Goal: Transaction & Acquisition: Purchase product/service

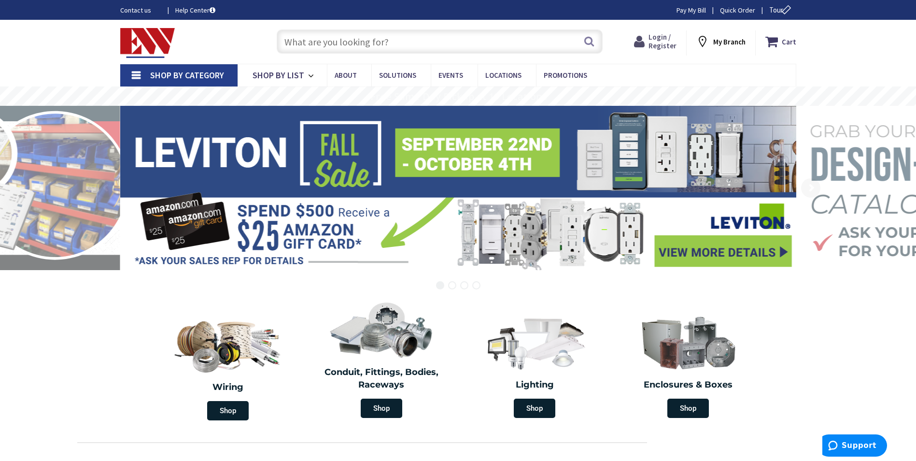
click at [648, 39] on icon at bounding box center [641, 41] width 14 height 17
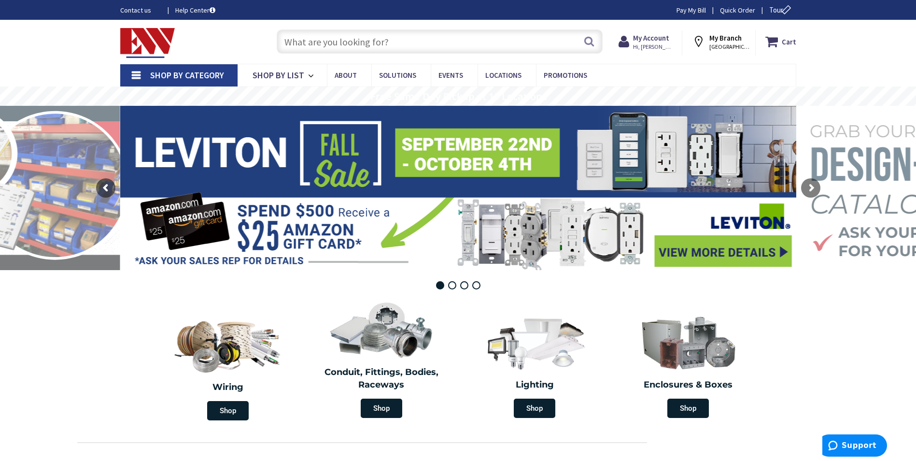
click at [385, 39] on input "text" at bounding box center [440, 41] width 326 height 24
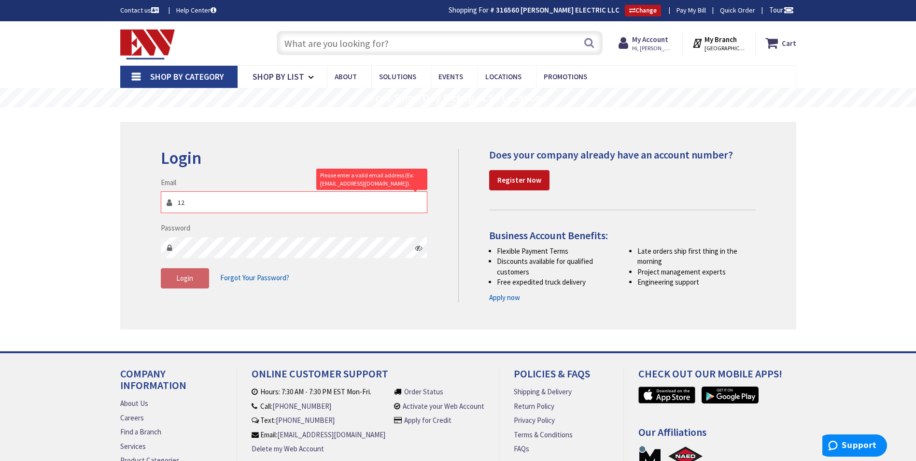
type input "1"
type input "candidoelectric@gmail.com"
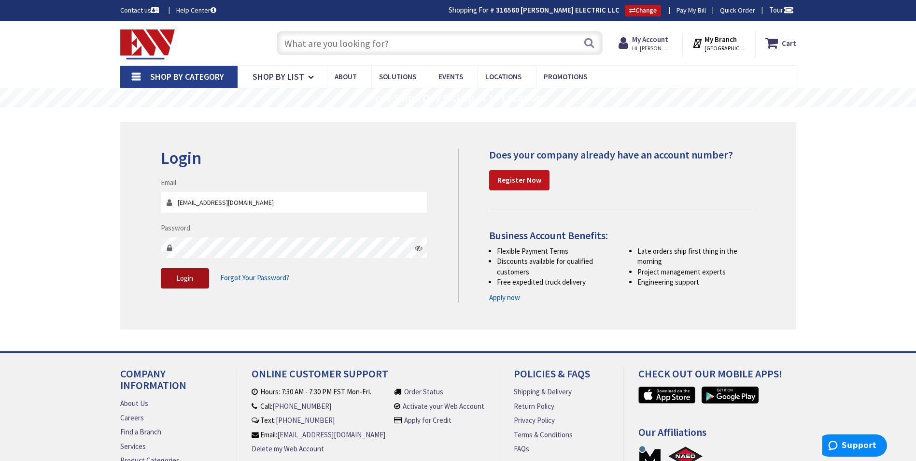
click at [172, 272] on button "Login" at bounding box center [185, 278] width 48 height 20
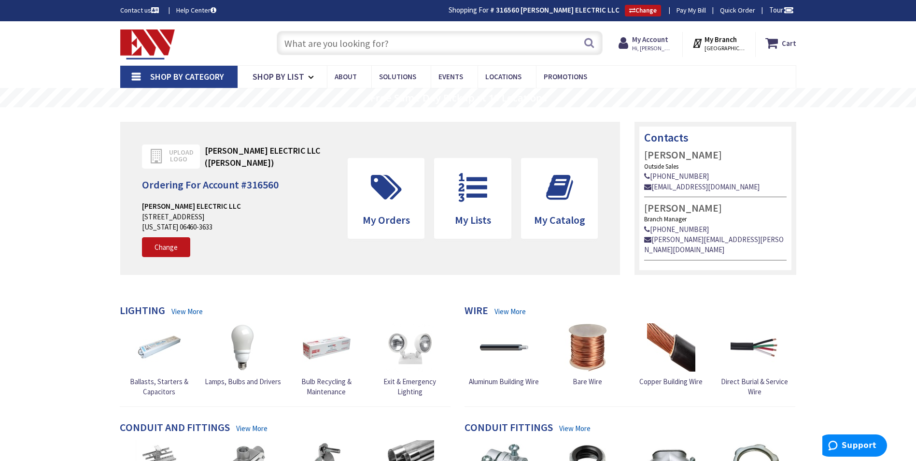
drag, startPoint x: 444, startPoint y: 46, endPoint x: 442, endPoint y: 36, distance: 10.8
click at [444, 44] on input "text" at bounding box center [440, 43] width 326 height 24
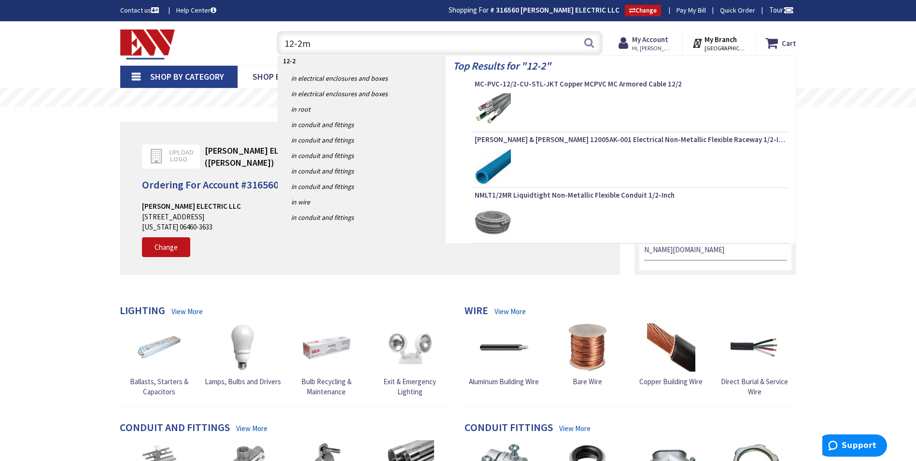
type input "12-2mc"
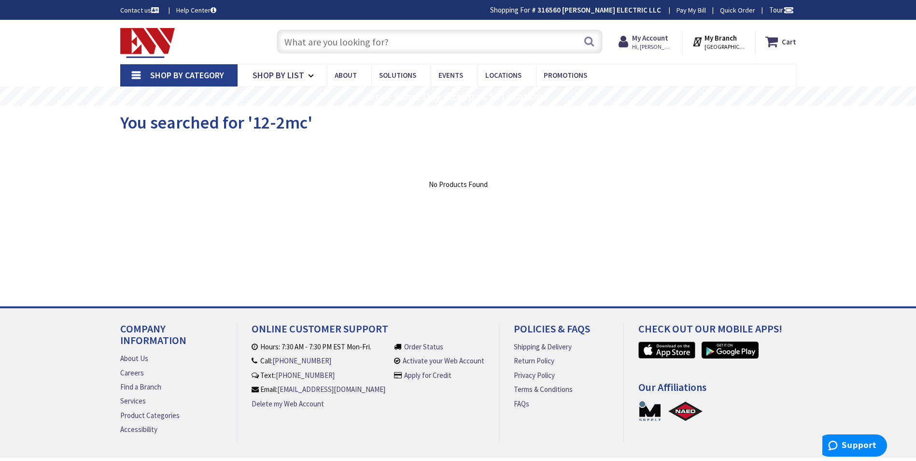
click at [400, 45] on input "text" at bounding box center [440, 41] width 326 height 24
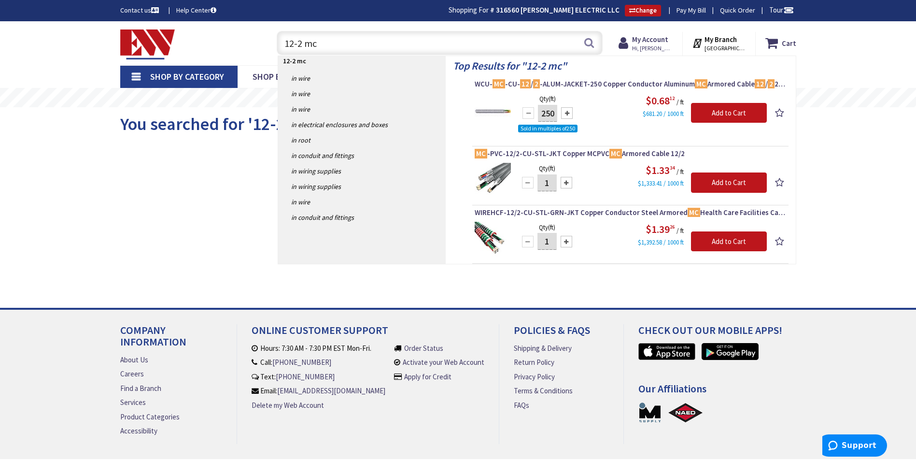
type input "12-2 mc"
click at [495, 107] on img at bounding box center [493, 111] width 36 height 36
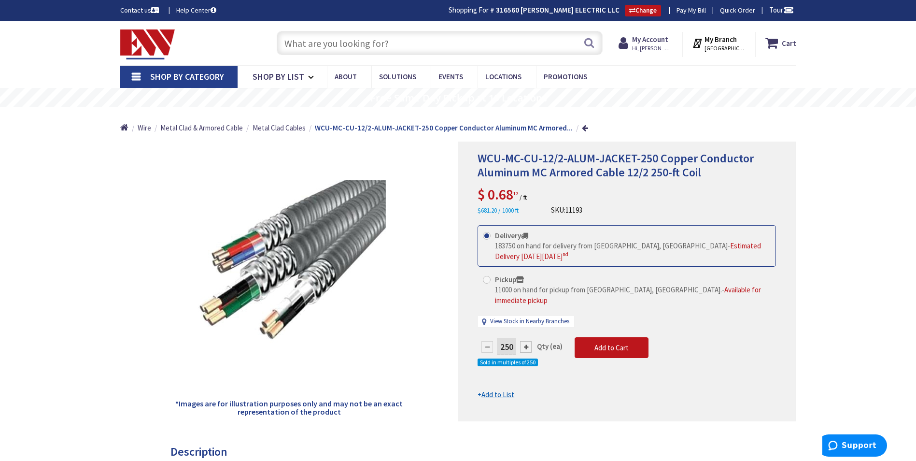
click at [410, 44] on input "text" at bounding box center [440, 43] width 326 height 24
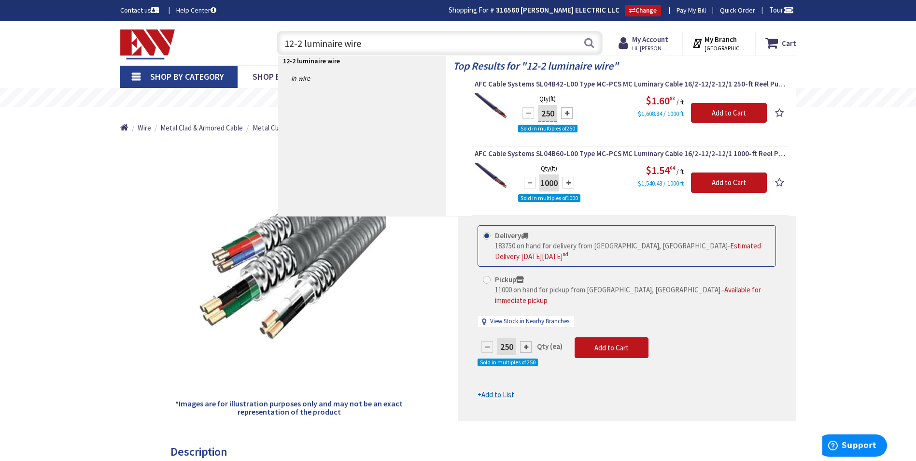
type input "12-2 luminaire wire"
click at [498, 97] on img at bounding box center [493, 111] width 36 height 36
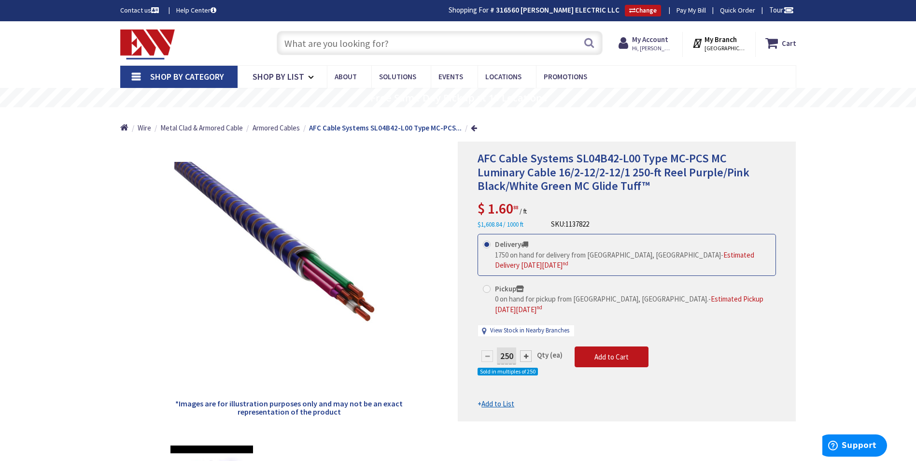
click at [454, 47] on input "text" at bounding box center [440, 43] width 326 height 24
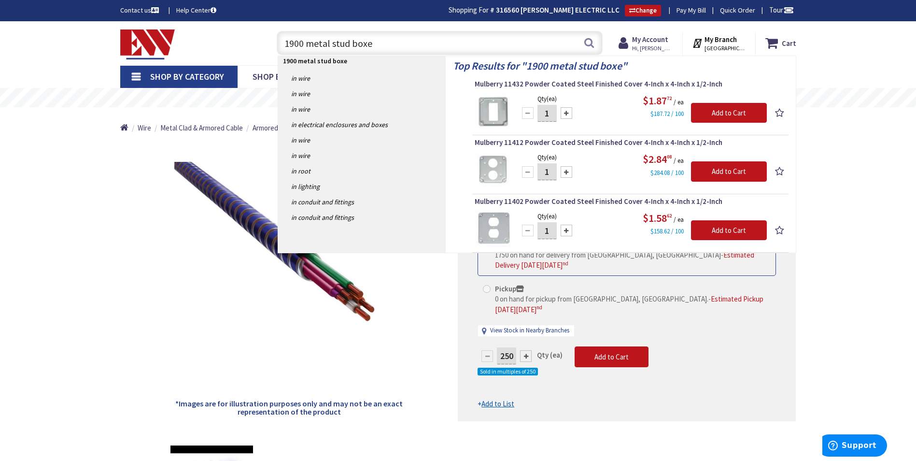
type input "1900 metal stud boxes"
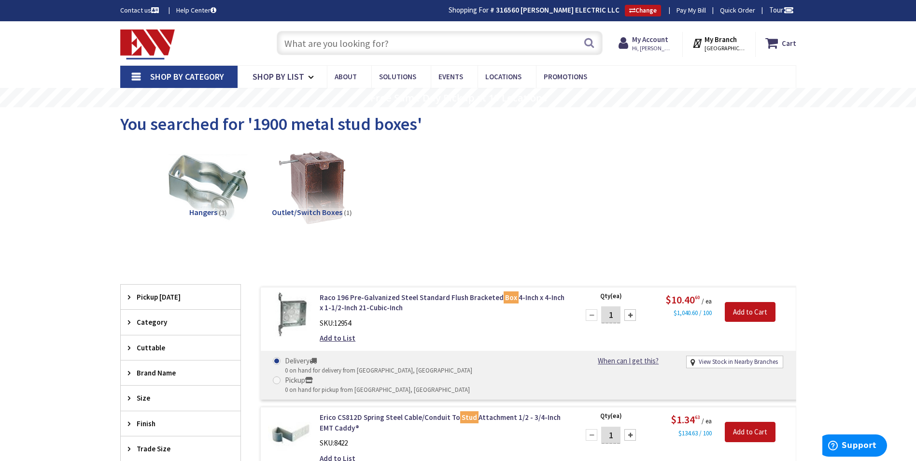
click at [374, 45] on input "text" at bounding box center [440, 43] width 326 height 24
click at [380, 47] on input "text" at bounding box center [440, 43] width 326 height 24
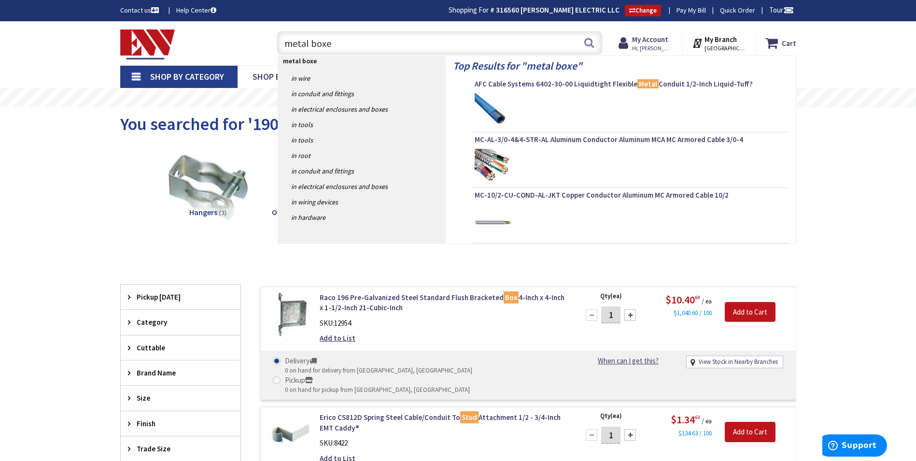
type input "metal boxes"
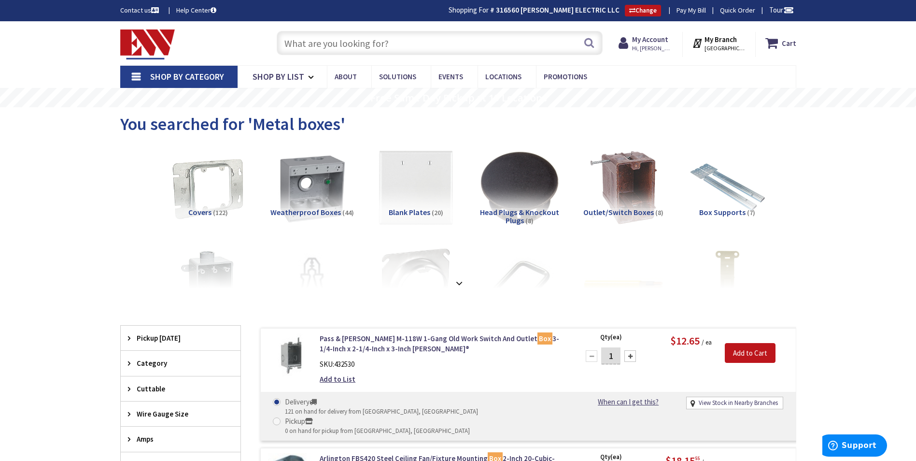
click at [428, 42] on input "text" at bounding box center [440, 43] width 326 height 24
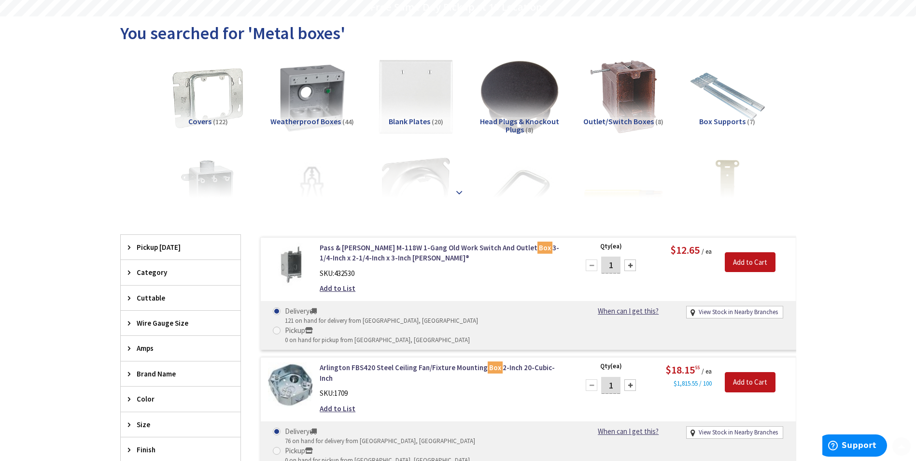
scroll to position [97, 0]
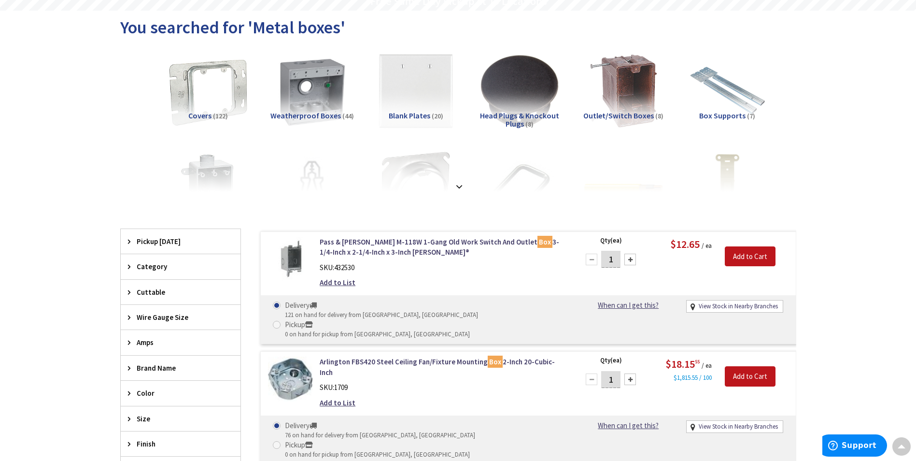
click at [214, 105] on img at bounding box center [207, 90] width 87 height 87
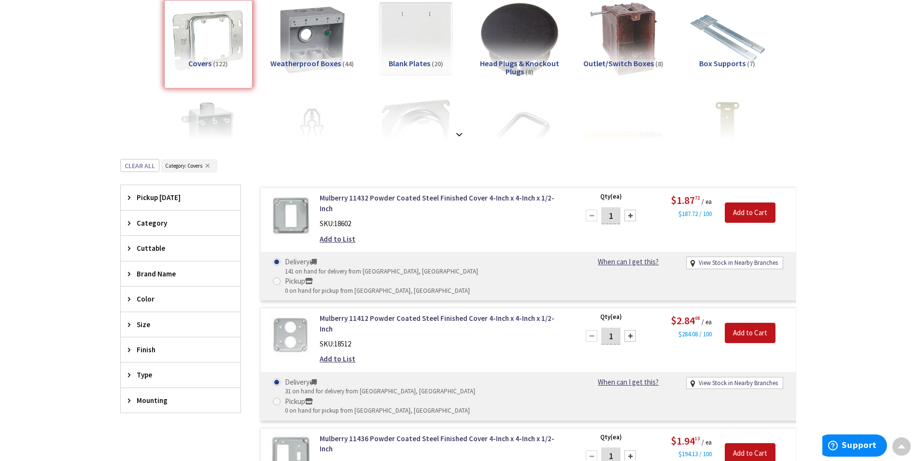
scroll to position [6, 0]
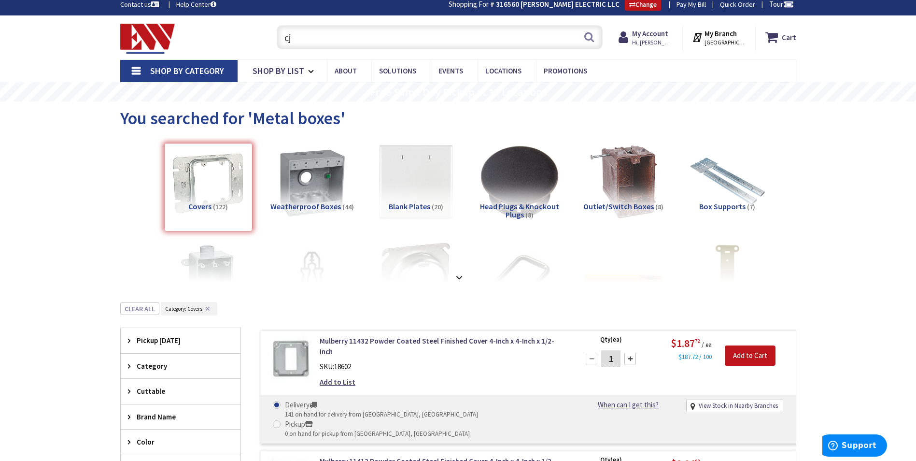
click at [371, 35] on input "cj" at bounding box center [440, 37] width 326 height 24
type input "c"
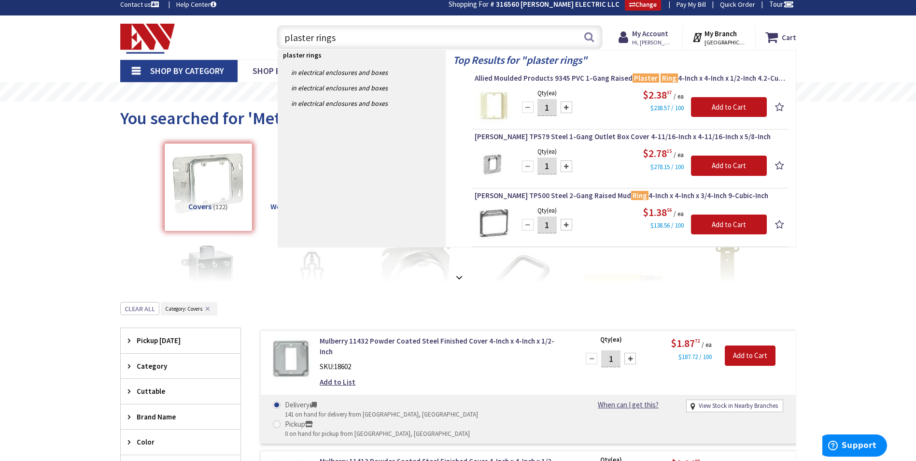
type input "plaster rings"
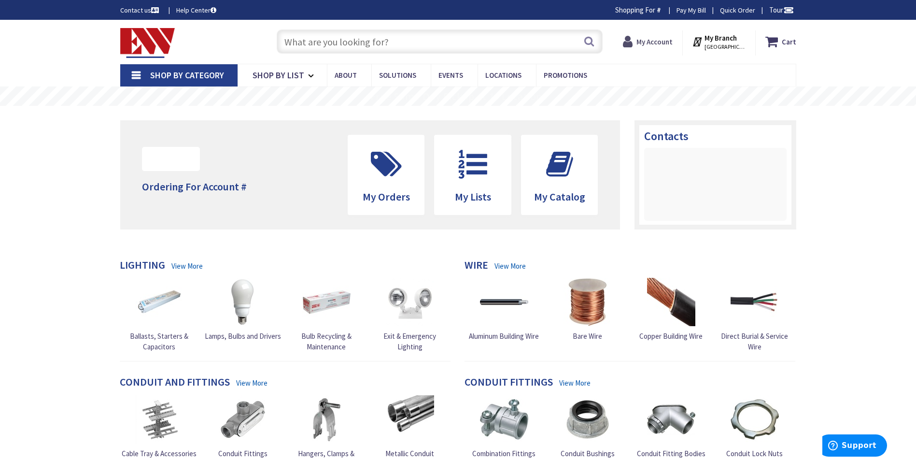
click at [650, 41] on strong "My Account" at bounding box center [654, 41] width 36 height 9
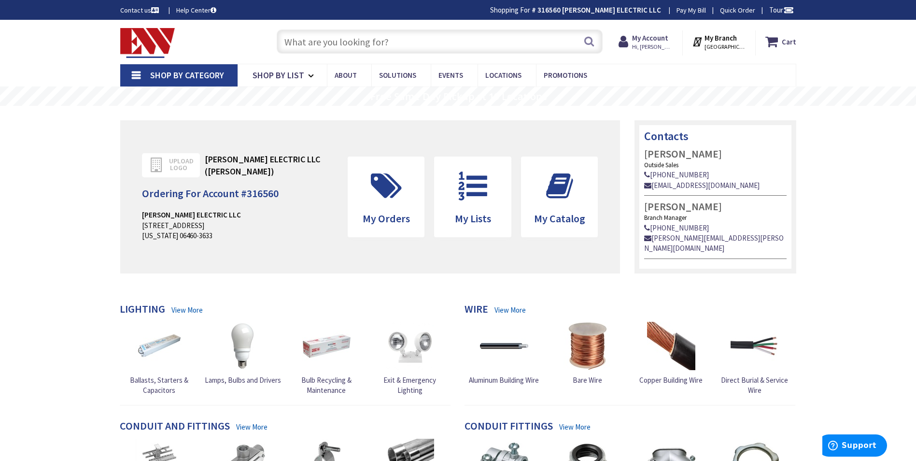
click at [402, 43] on input "text" at bounding box center [440, 41] width 326 height 24
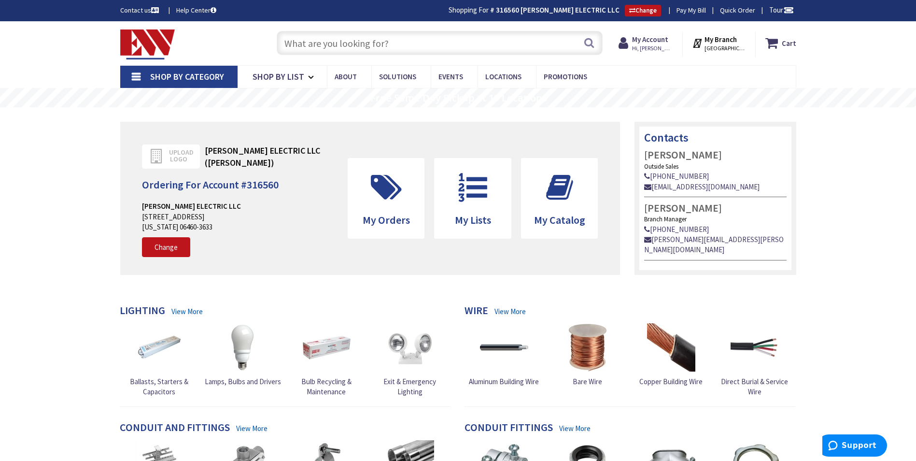
click at [379, 45] on input "text" at bounding box center [440, 43] width 326 height 24
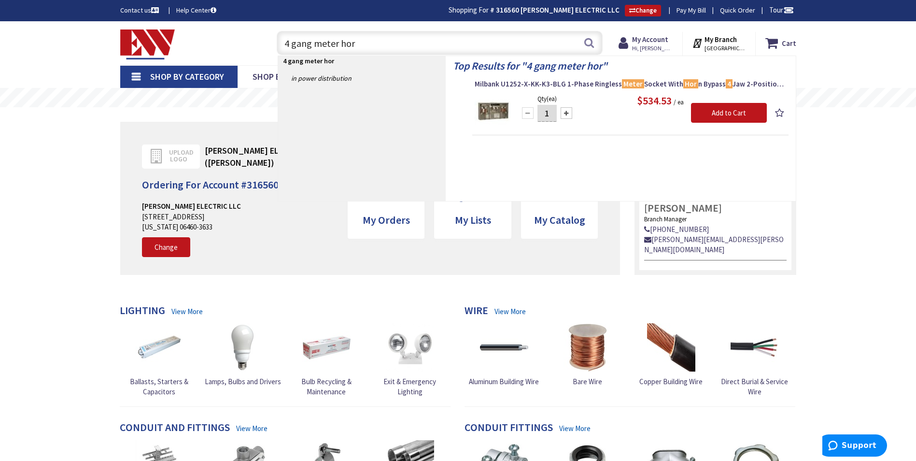
type input "4 gang meter hor"
click at [486, 106] on img at bounding box center [493, 111] width 36 height 36
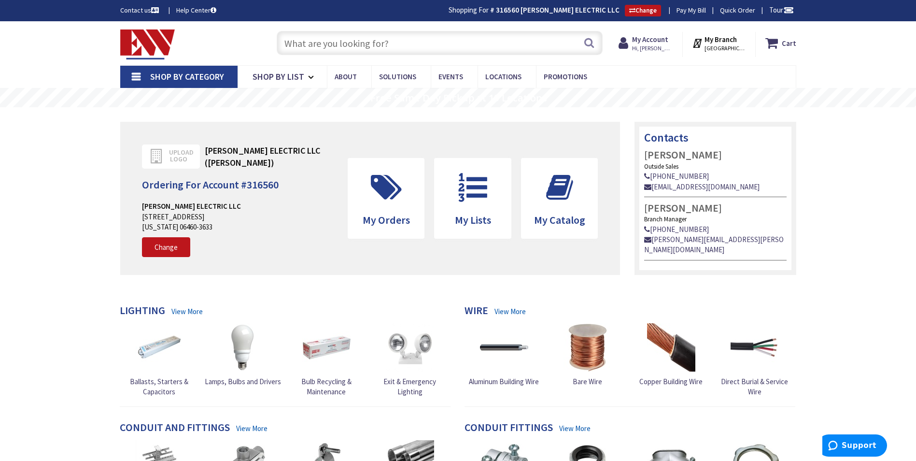
drag, startPoint x: 421, startPoint y: 42, endPoint x: 408, endPoint y: 0, distance: 43.4
click at [418, 40] on input "text" at bounding box center [440, 43] width 326 height 24
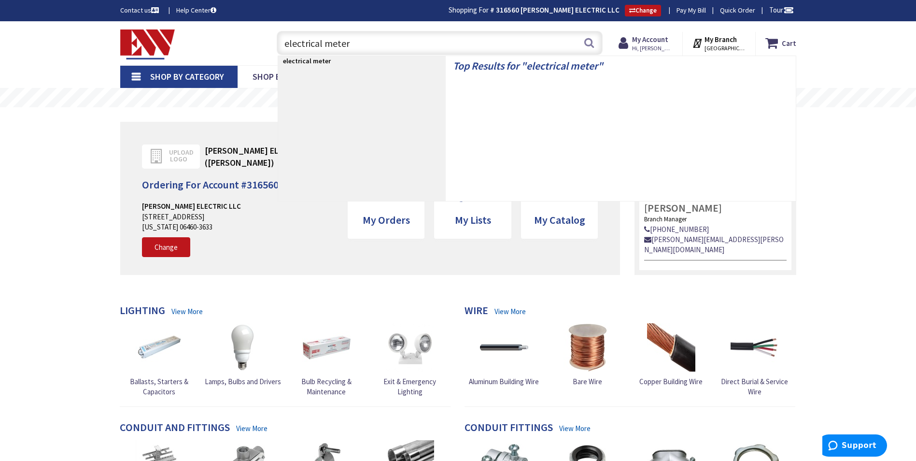
type input "electrical meters"
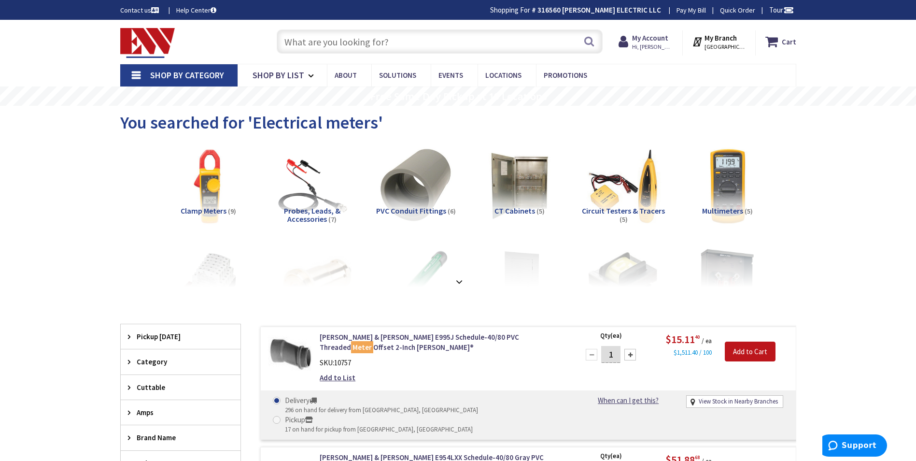
click at [380, 37] on input "text" at bounding box center [440, 41] width 326 height 24
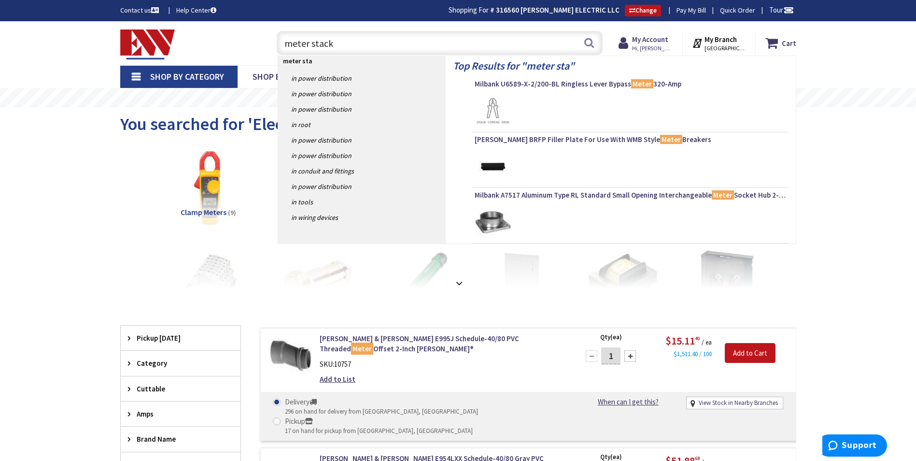
type input "meter stacks"
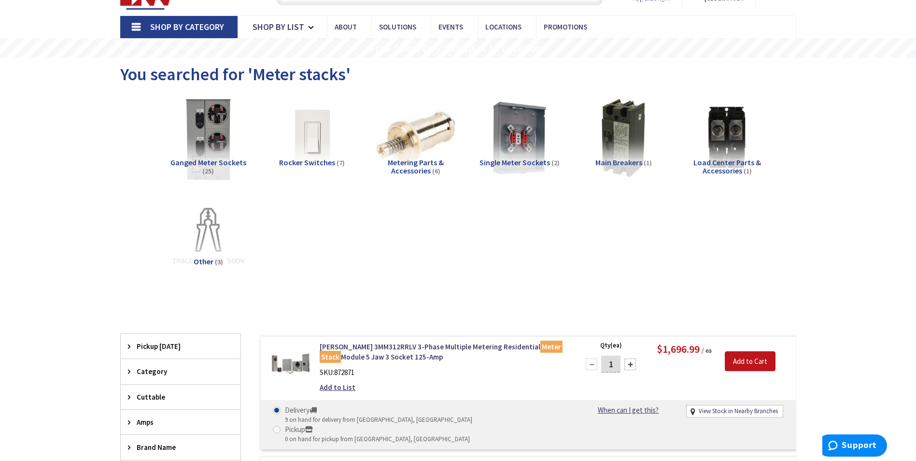
click at [222, 142] on img at bounding box center [207, 137] width 87 height 87
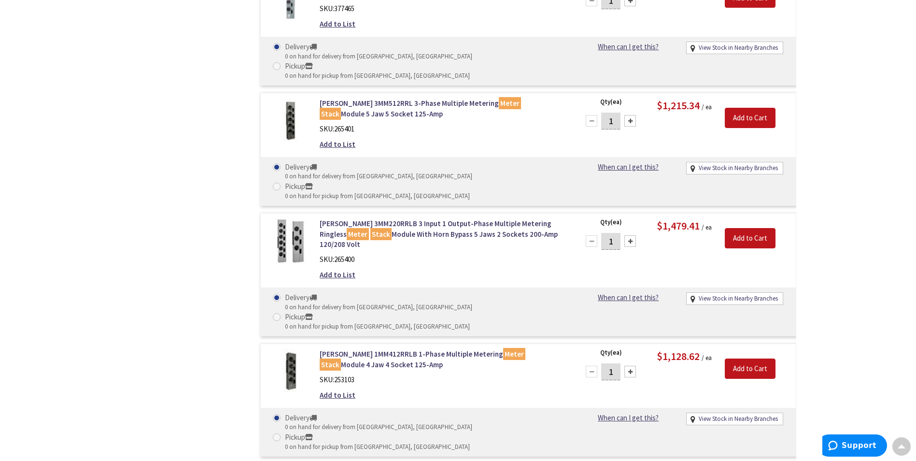
scroll to position [2101, 0]
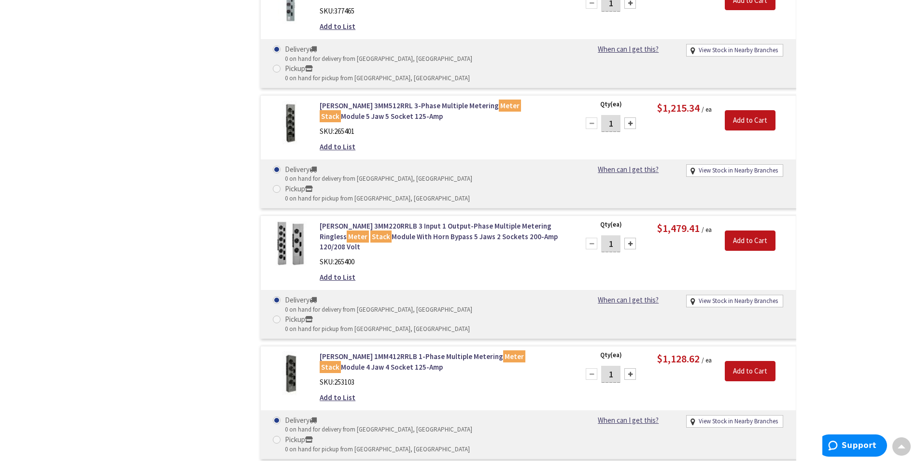
drag, startPoint x: 478, startPoint y: 121, endPoint x: 664, endPoint y: 222, distance: 211.1
